Goal: Information Seeking & Learning: Check status

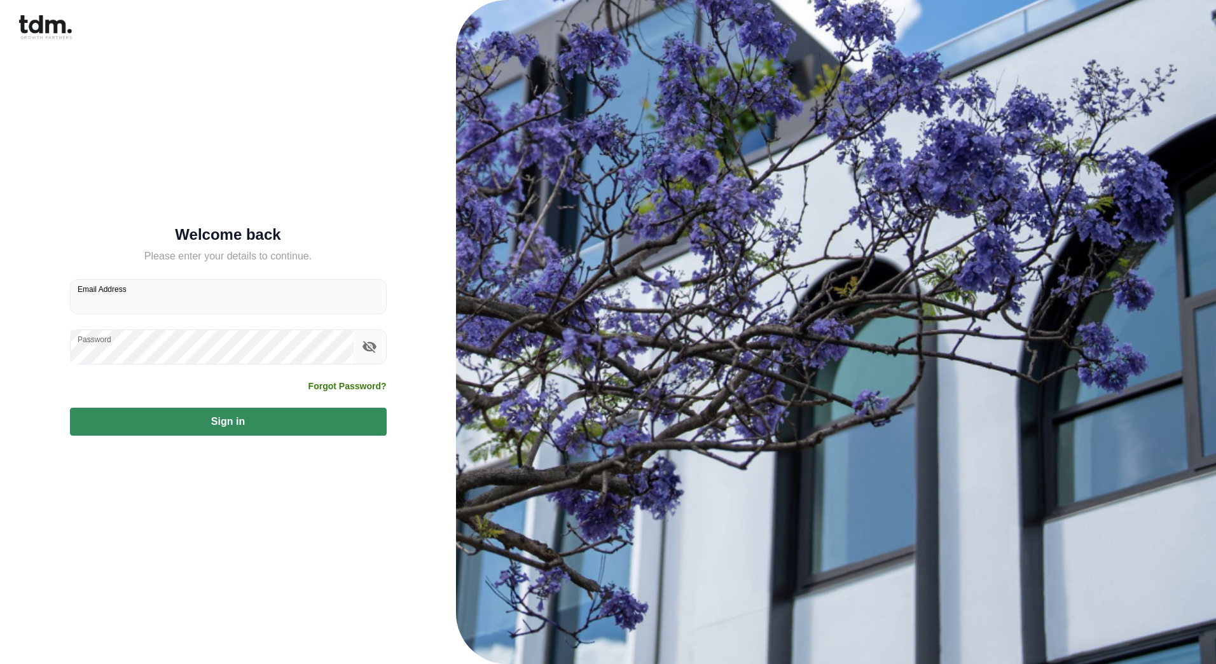
click at [211, 304] on input "Email Address" at bounding box center [228, 297] width 315 height 34
type input "**********"
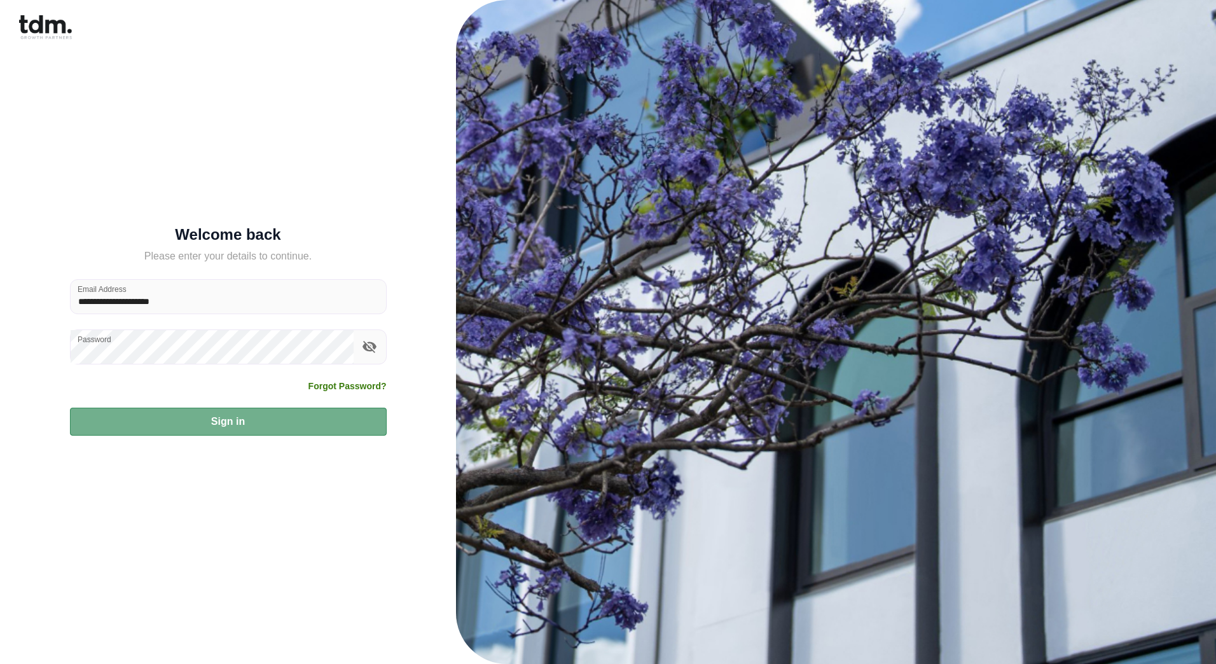
click at [167, 434] on button "Sign in" at bounding box center [228, 421] width 317 height 28
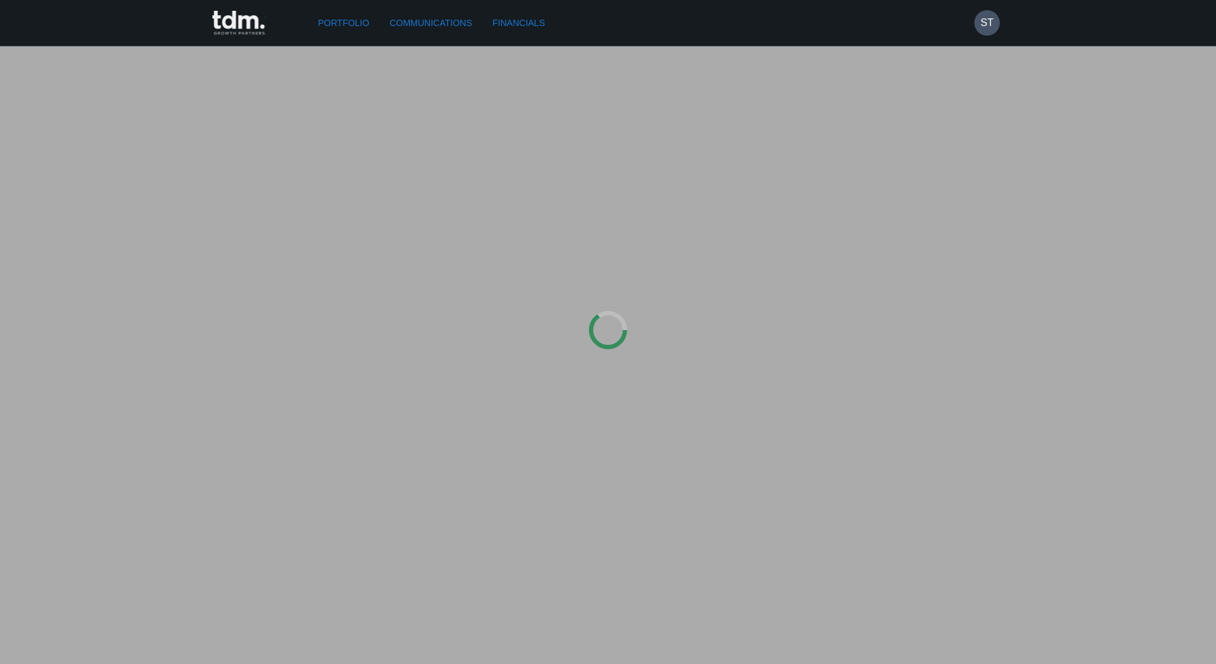
type input "**********"
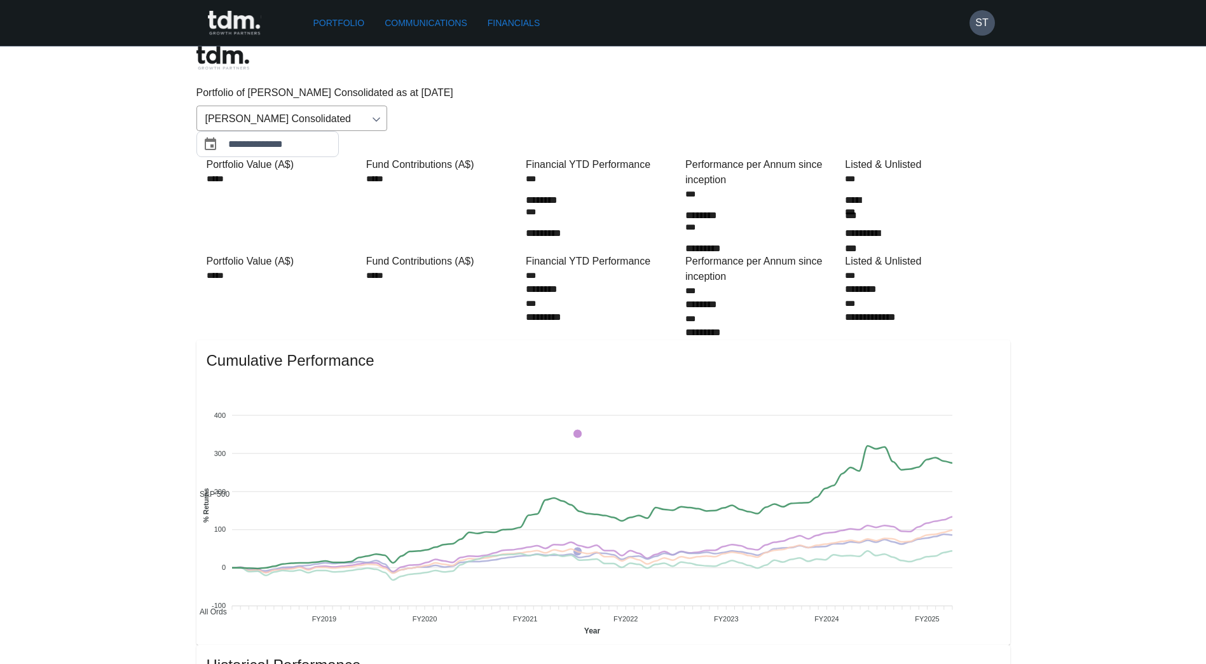
click at [439, 27] on link "Communications" at bounding box center [426, 23] width 93 height 24
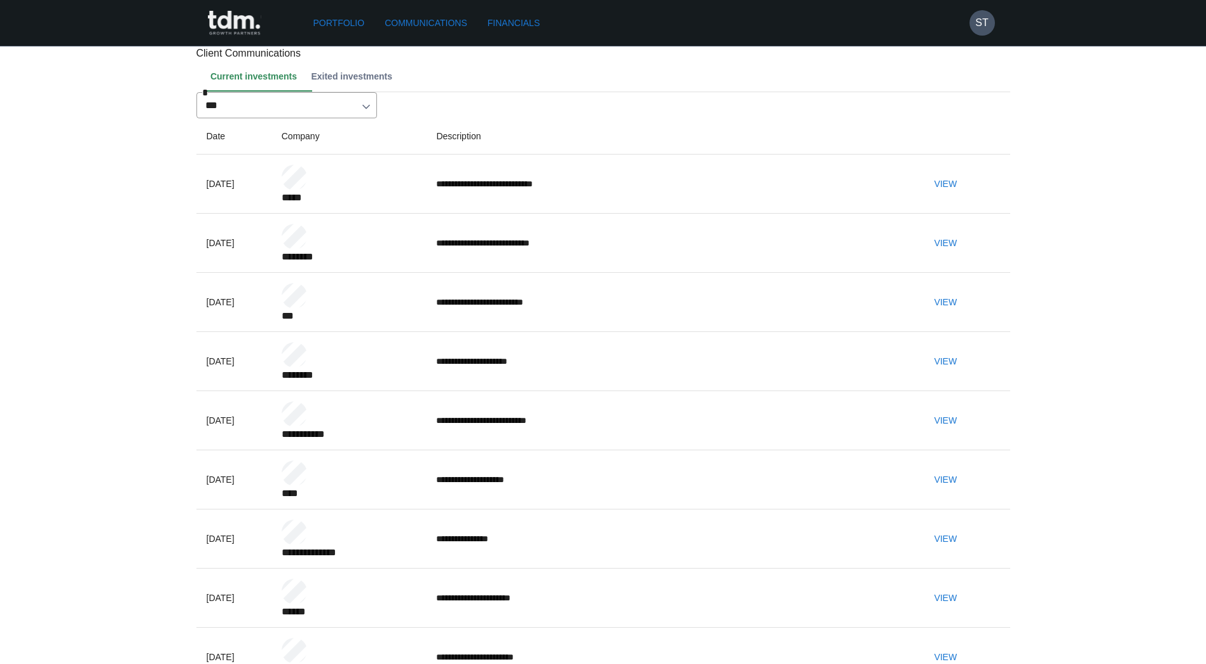
click at [534, 32] on link "Financials" at bounding box center [514, 23] width 62 height 24
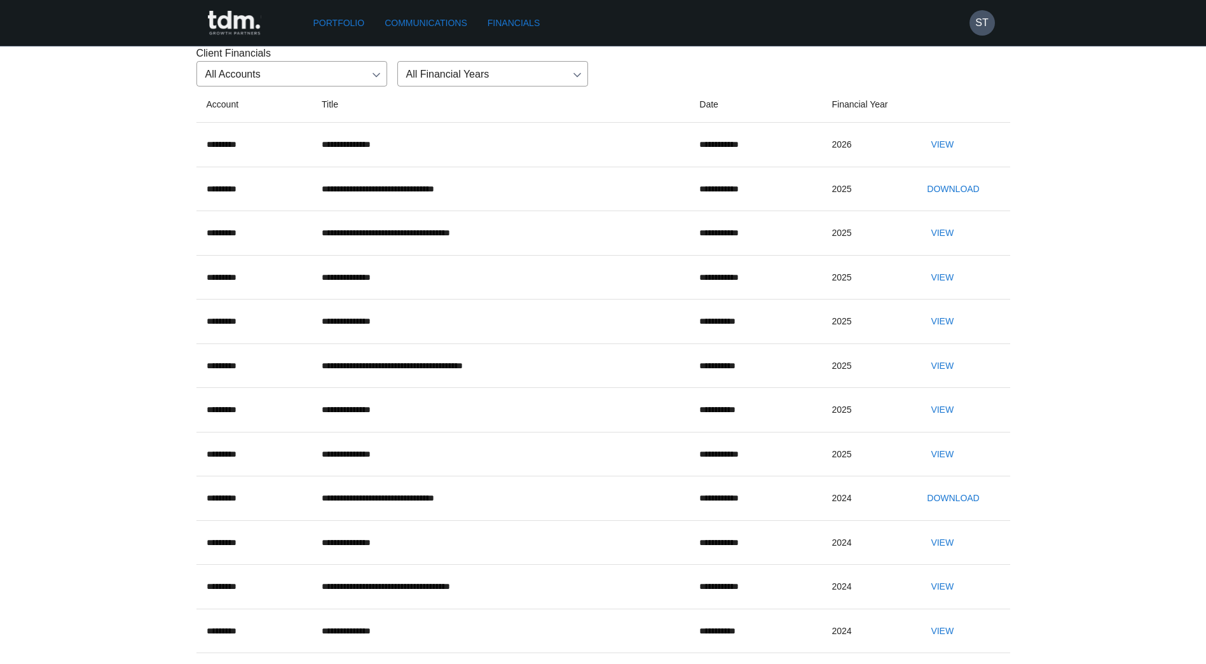
click at [962, 156] on button "View" at bounding box center [942, 145] width 41 height 24
click at [348, 31] on link "Portfolio" at bounding box center [339, 23] width 62 height 24
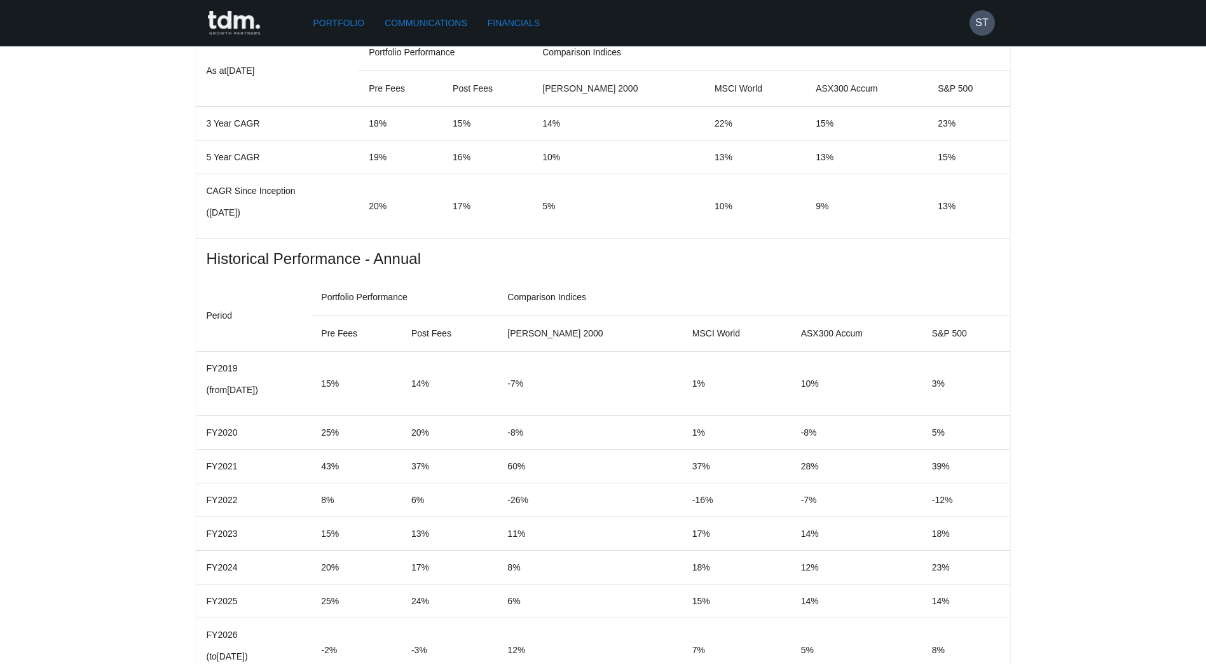
scroll to position [1135, 0]
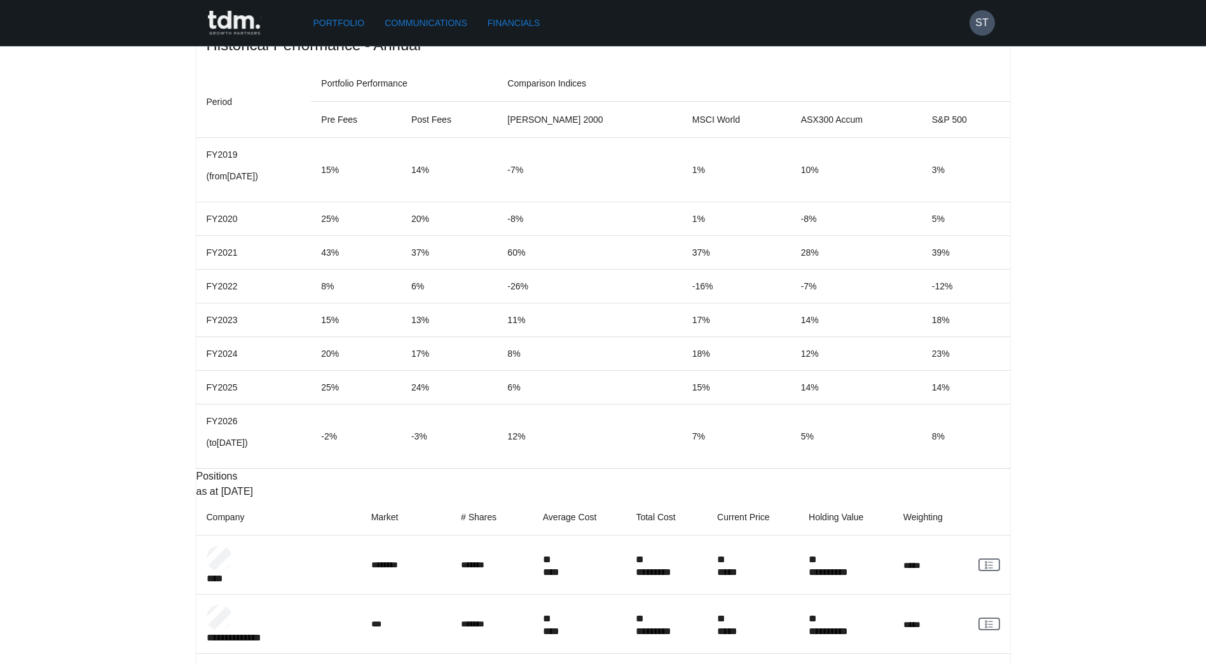
click at [541, 23] on link "Financials" at bounding box center [514, 23] width 62 height 24
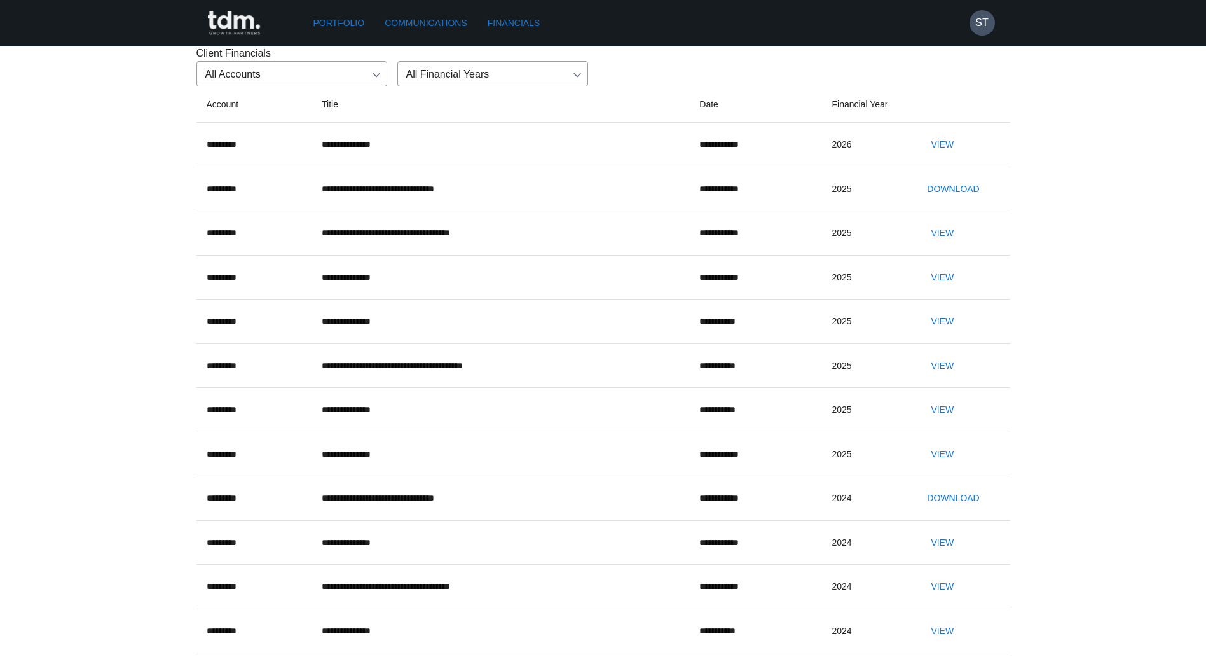
click at [351, 18] on link "Portfolio" at bounding box center [339, 23] width 62 height 24
